Goal: Find specific page/section: Find specific page/section

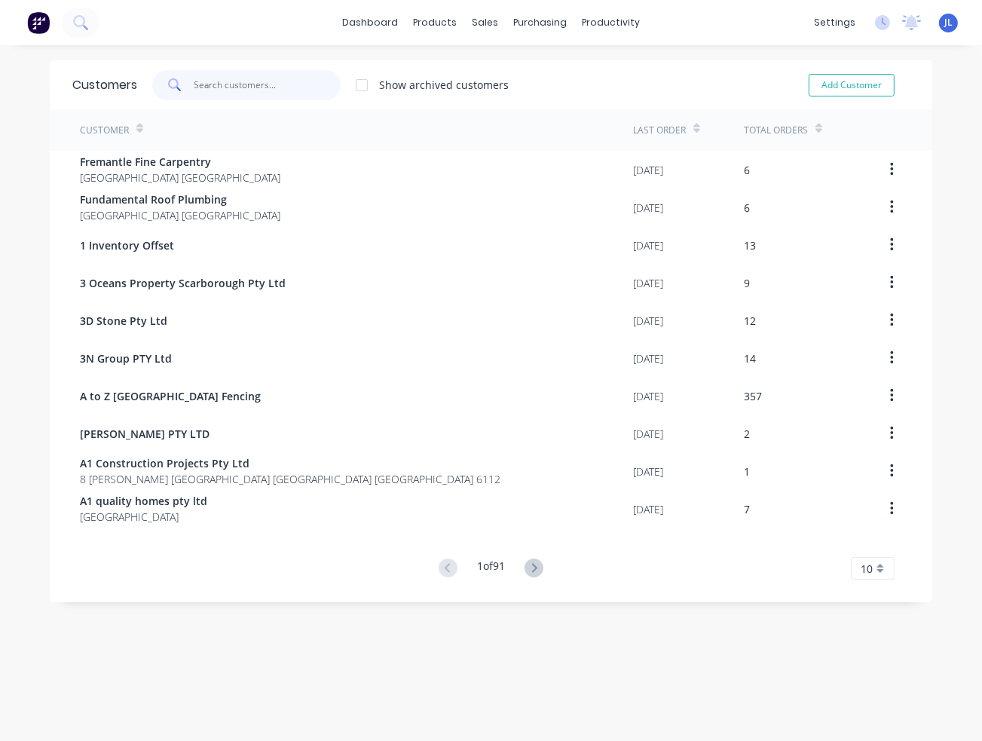
click at [238, 88] on input "text" at bounding box center [268, 85] width 147 height 30
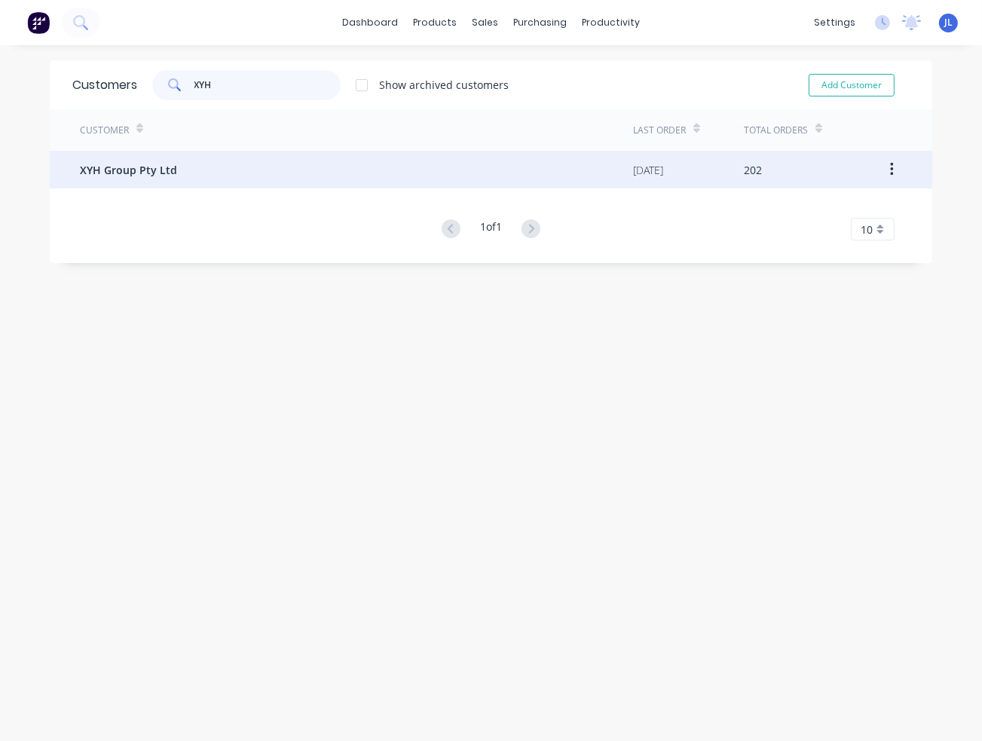
type input "XYH"
click at [190, 165] on div "XYH Group Pty Ltd" at bounding box center [356, 170] width 553 height 38
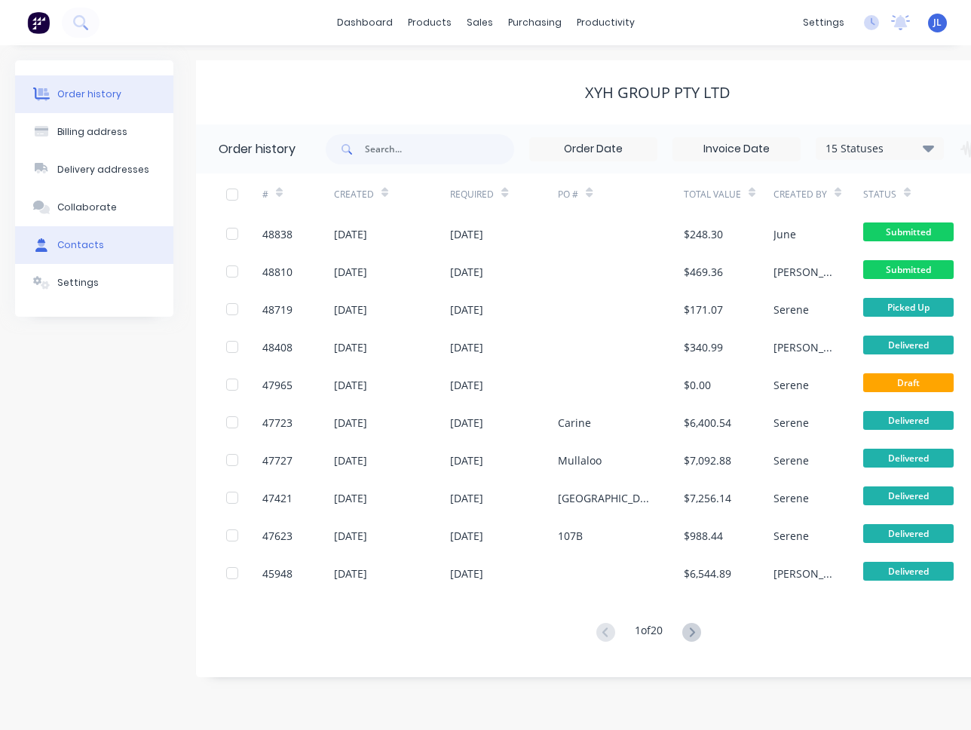
click at [93, 247] on div "Contacts" at bounding box center [80, 245] width 47 height 14
select select "AU"
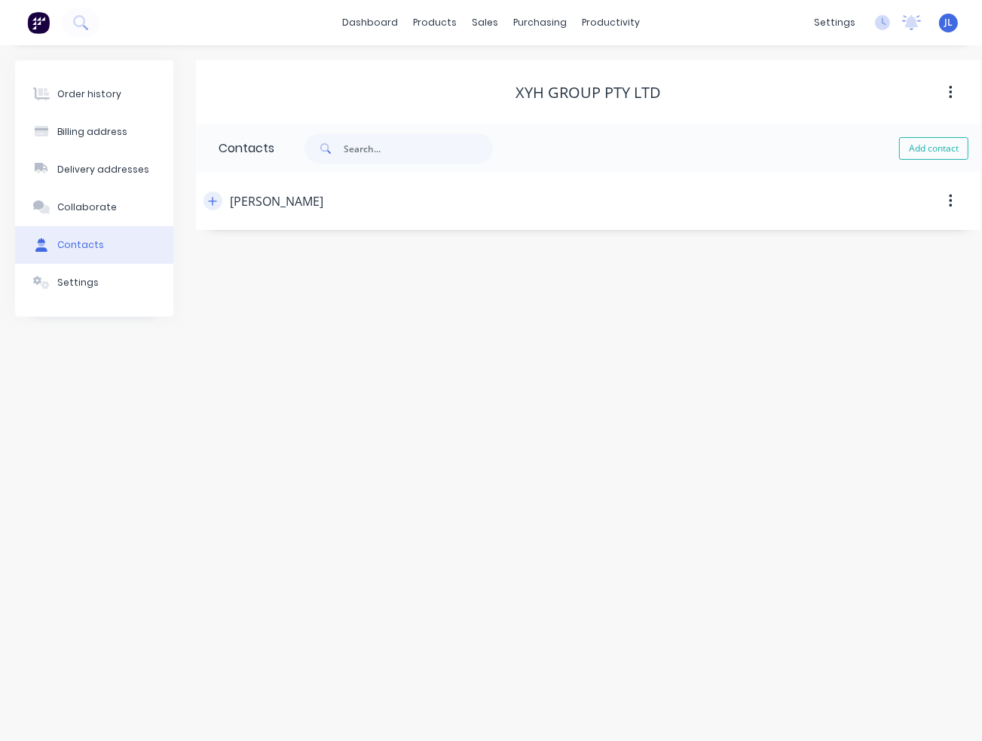
click at [209, 208] on button "button" at bounding box center [213, 201] width 19 height 19
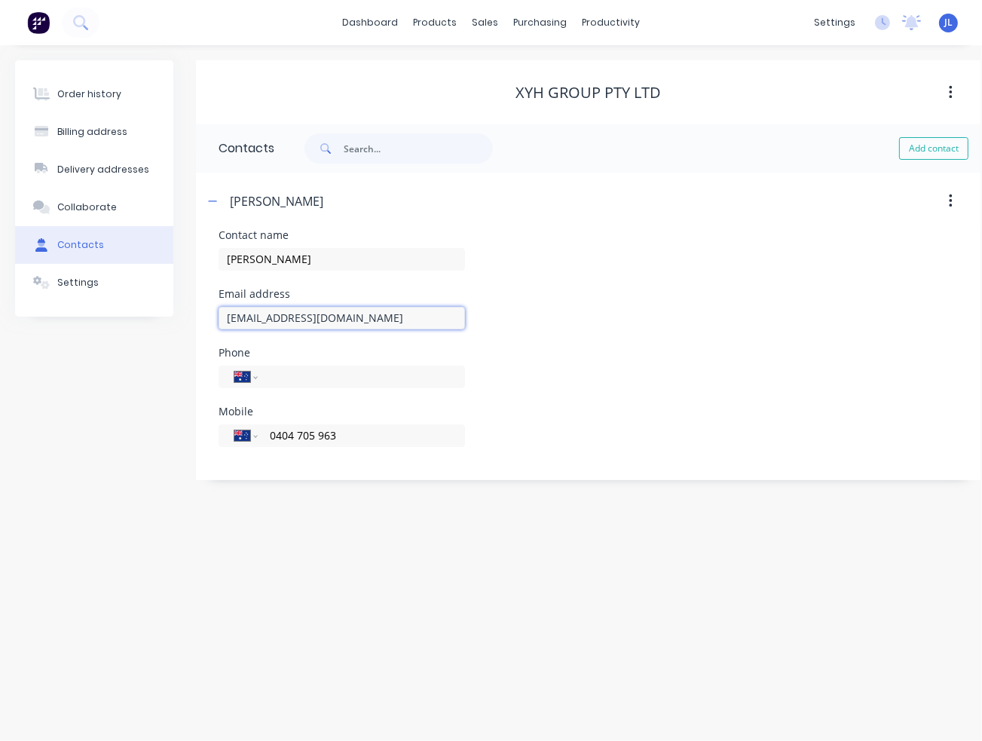
drag, startPoint x: 321, startPoint y: 320, endPoint x: 207, endPoint y: 323, distance: 113.9
click at [208, 325] on div "Contact name [PERSON_NAME] Email address [EMAIL_ADDRESS][DOMAIN_NAME] Phone Int…" at bounding box center [588, 355] width 785 height 250
